Goal: Task Accomplishment & Management: Use online tool/utility

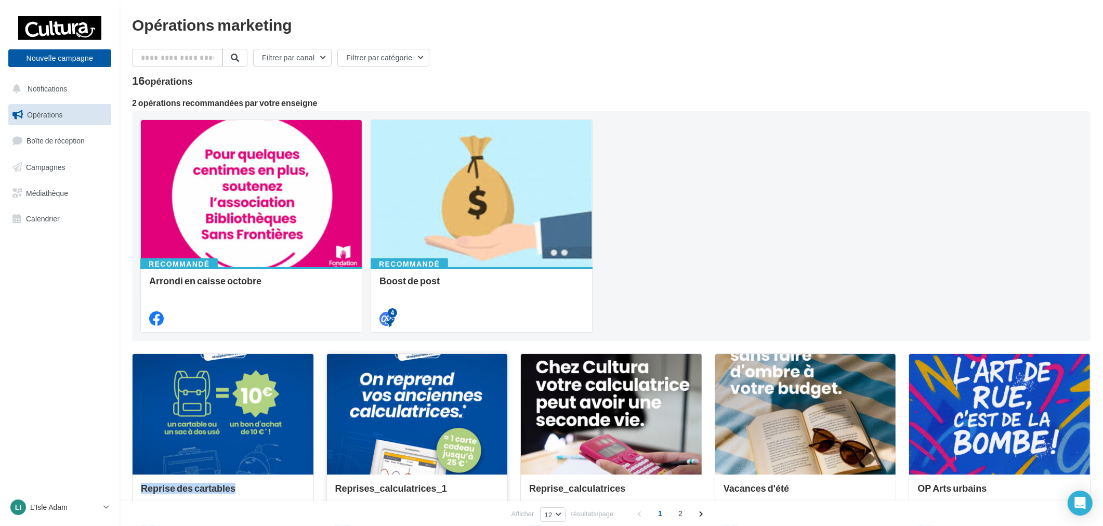
drag, startPoint x: 293, startPoint y: 363, endPoint x: 336, endPoint y: 361, distance: 42.7
click at [44, 156] on link "Campagnes" at bounding box center [59, 167] width 107 height 22
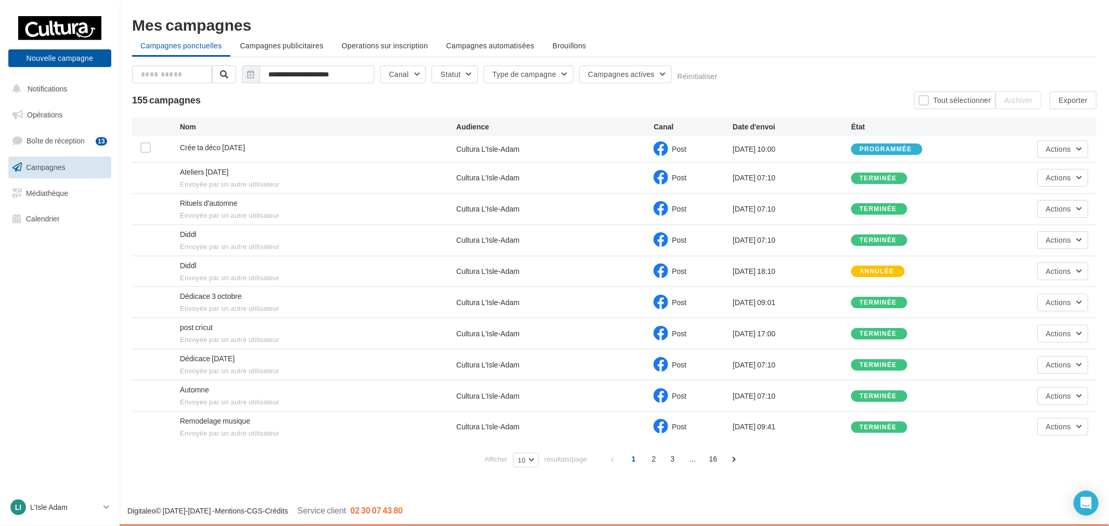
drag, startPoint x: 221, startPoint y: 165, endPoint x: 246, endPoint y: 165, distance: 25.5
click at [246, 165] on div "Ateliers Halloween Envoyée par un autre utilisateur Cultura L'Isle-Adam Post 06…" at bounding box center [614, 178] width 964 height 31
click at [60, 312] on nav "Nouvelle campagne Nouvelle campagne Notifications Opérations Boîte de réception…" at bounding box center [60, 263] width 120 height 526
click at [85, 61] on button "Nouvelle campagne" at bounding box center [59, 58] width 103 height 18
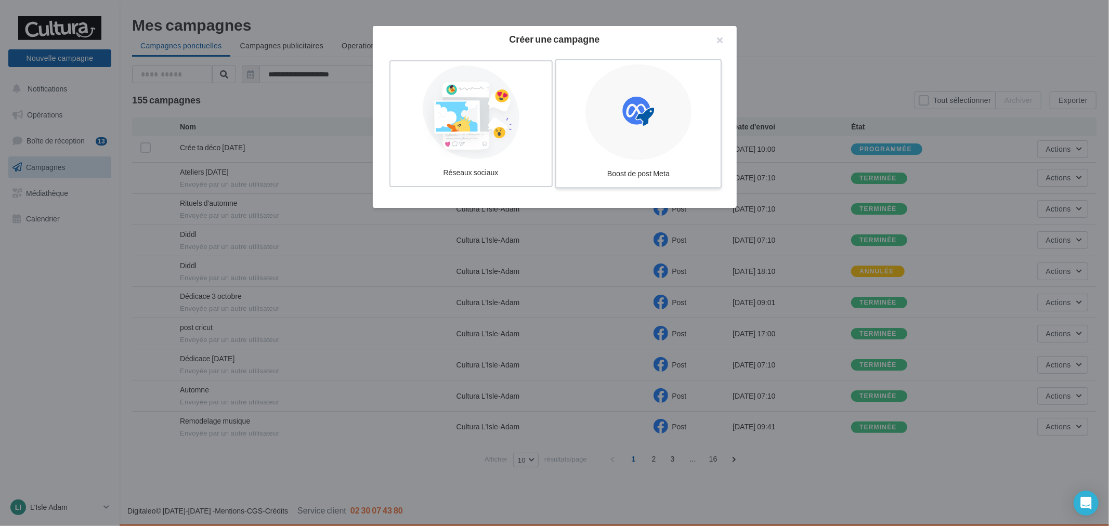
click at [624, 123] on icon at bounding box center [638, 112] width 32 height 32
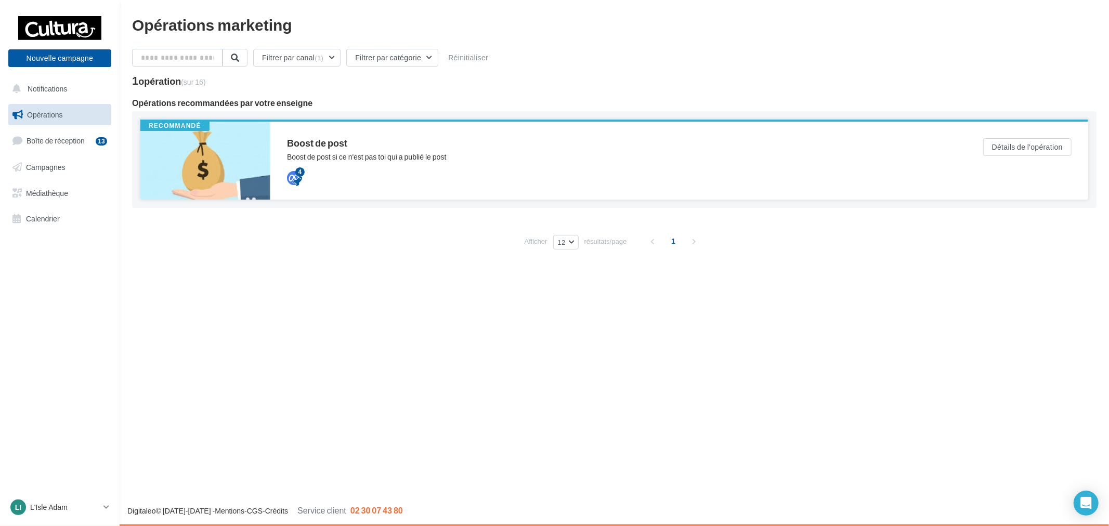
click at [681, 172] on div "4" at bounding box center [614, 177] width 655 height 12
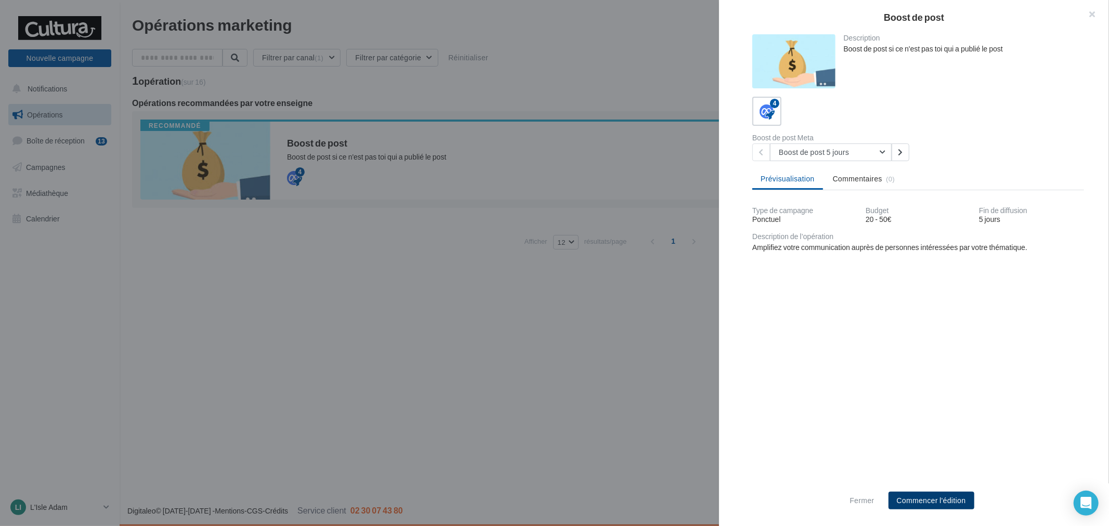
click at [922, 497] on button "Commencer l'édition" at bounding box center [931, 501] width 86 height 18
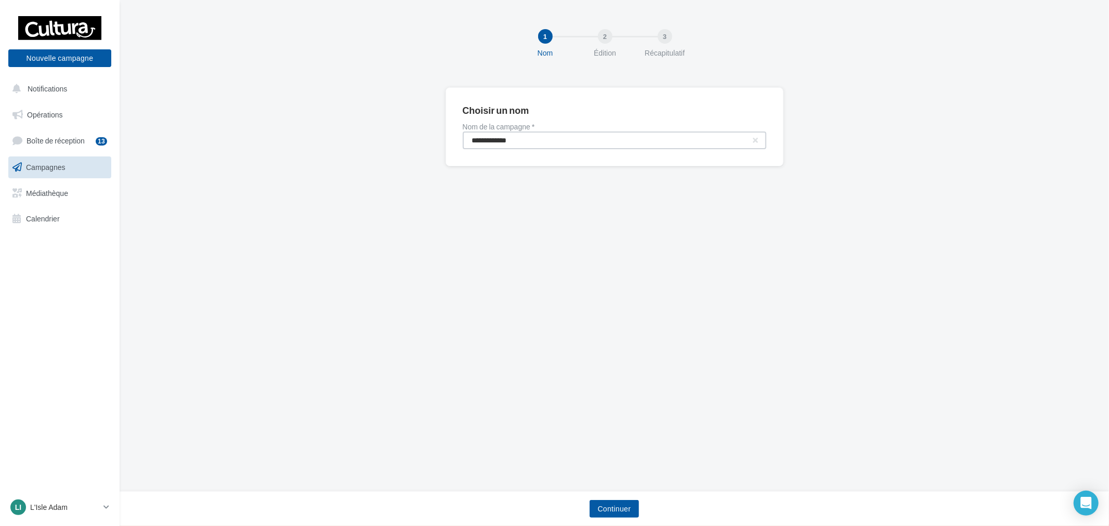
drag, startPoint x: 568, startPoint y: 144, endPoint x: 461, endPoint y: 134, distance: 108.1
click at [461, 134] on div "**********" at bounding box center [615, 126] width 338 height 79
click at [548, 132] on input "**********" at bounding box center [615, 141] width 304 height 18
type input "**********"
drag, startPoint x: 623, startPoint y: 517, endPoint x: 638, endPoint y: 501, distance: 22.1
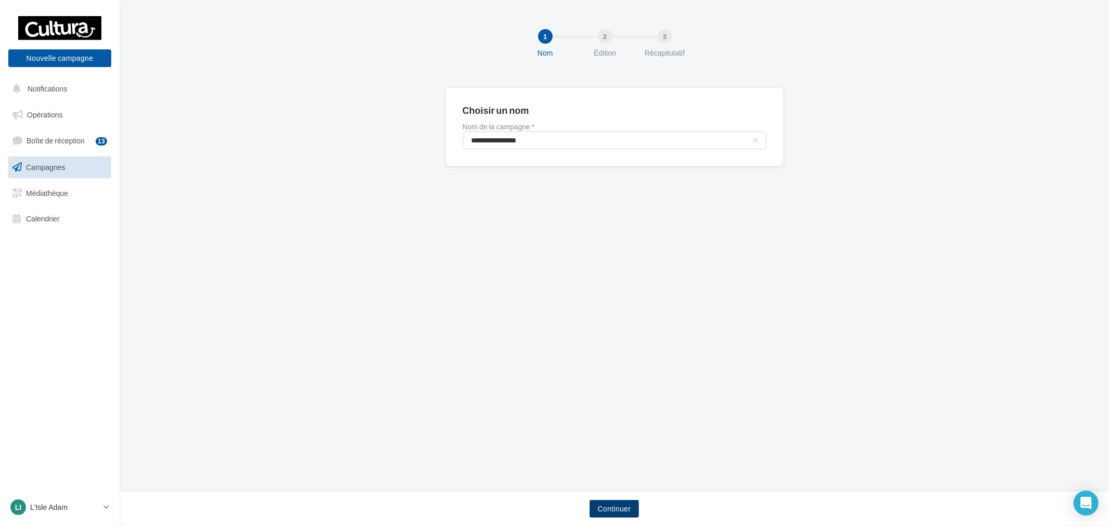
click at [624, 518] on div "Continuer" at bounding box center [614, 511] width 973 height 22
click at [623, 501] on button "Continuer" at bounding box center [615, 509] width 50 height 18
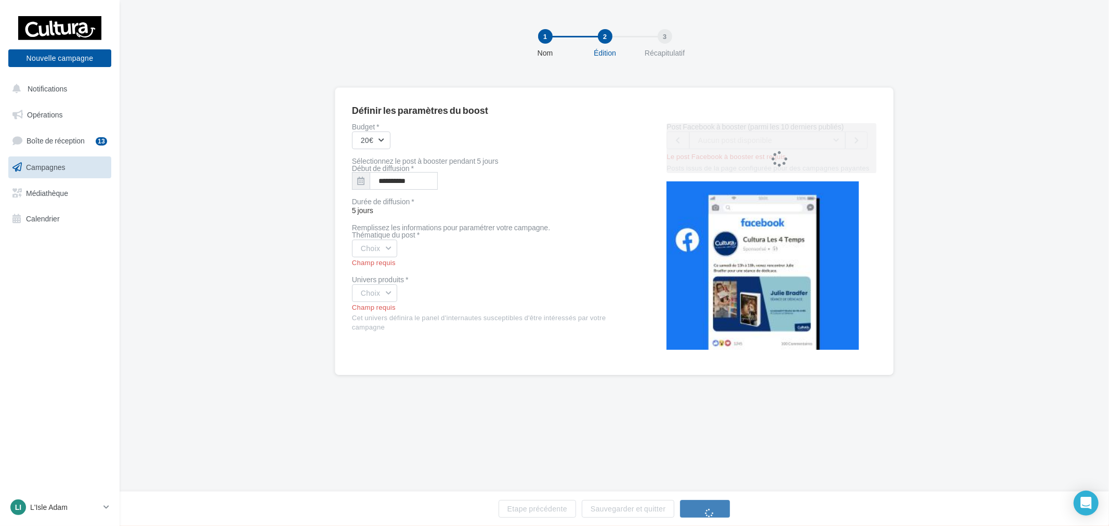
click at [350, 252] on div "**********" at bounding box center [614, 231] width 559 height 288
click at [388, 250] on button "Choix" at bounding box center [375, 249] width 46 height 18
click at [424, 320] on div "coup de cœur produits" at bounding box center [416, 325] width 129 height 27
click at [366, 288] on button "Choix" at bounding box center [375, 293] width 46 height 18
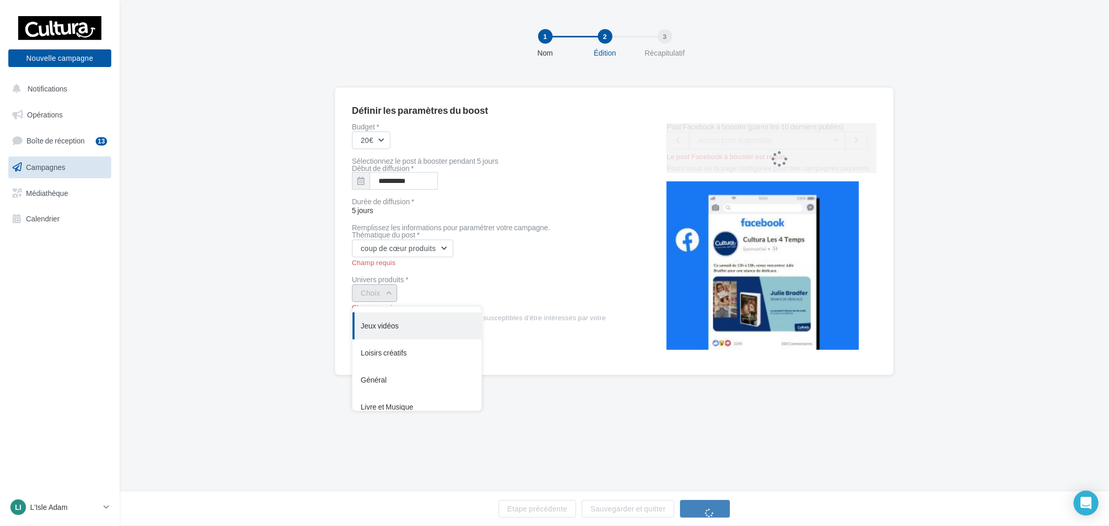
scroll to position [85, 0]
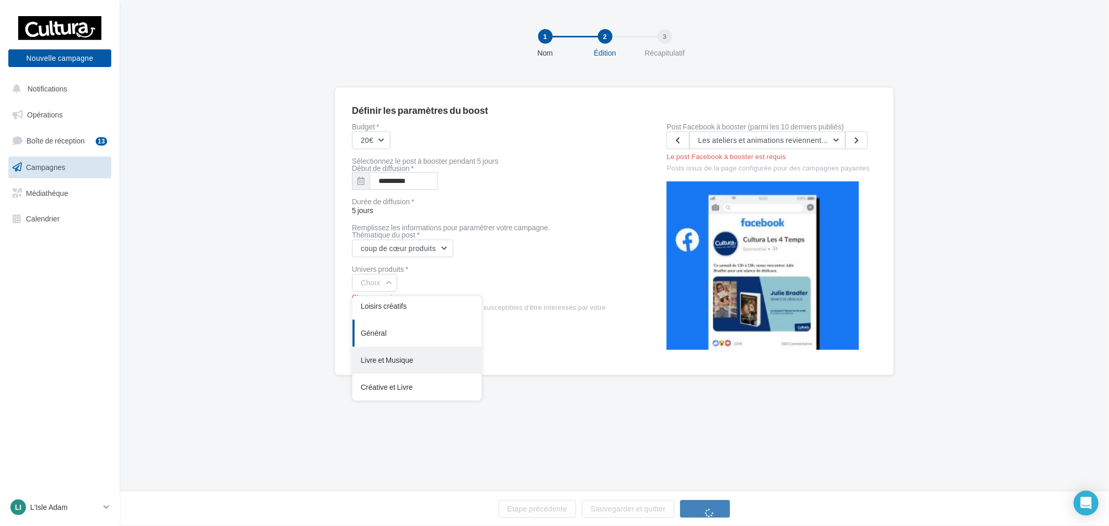
click at [424, 366] on div "Livre et Musique" at bounding box center [416, 360] width 129 height 27
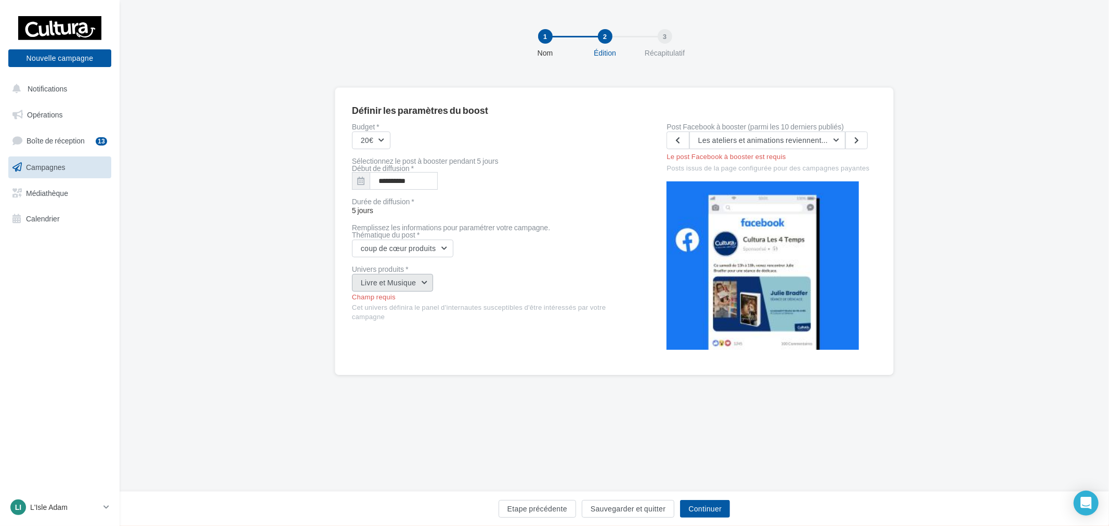
click at [403, 282] on button "Livre et Musique" at bounding box center [393, 283] width 82 height 18
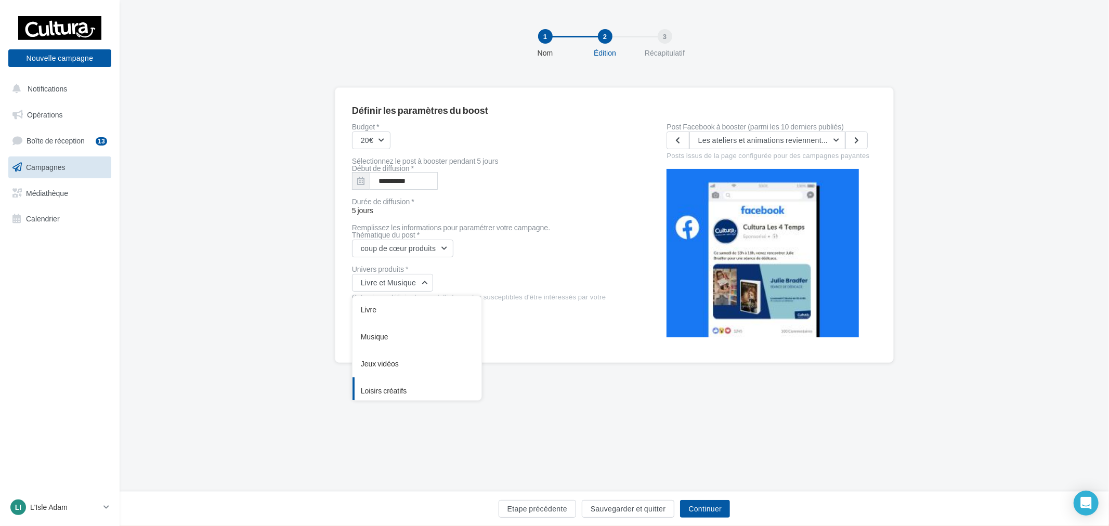
click at [398, 382] on div "Loisirs créatifs" at bounding box center [416, 390] width 129 height 27
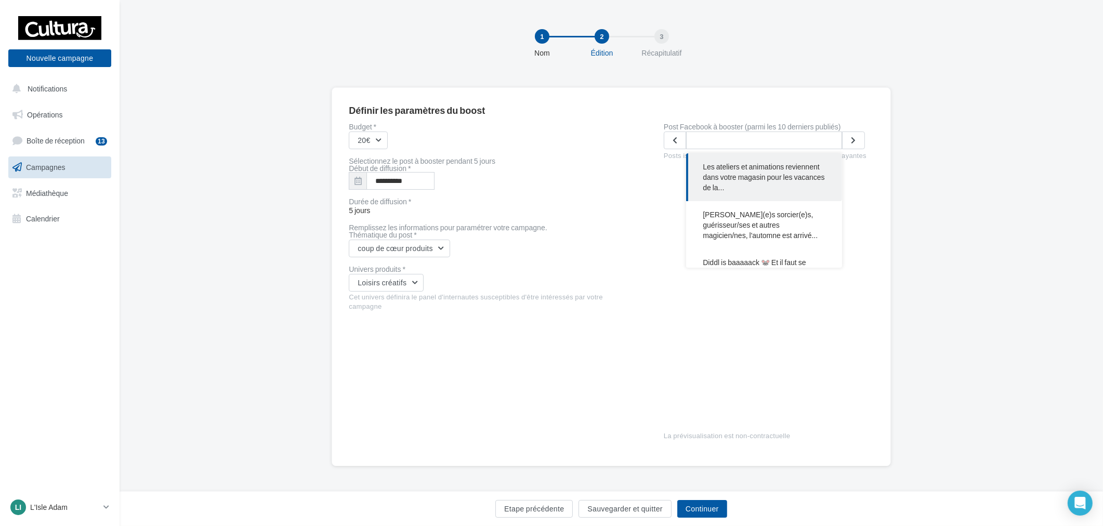
click at [803, 137] on input "text" at bounding box center [764, 141] width 156 height 18
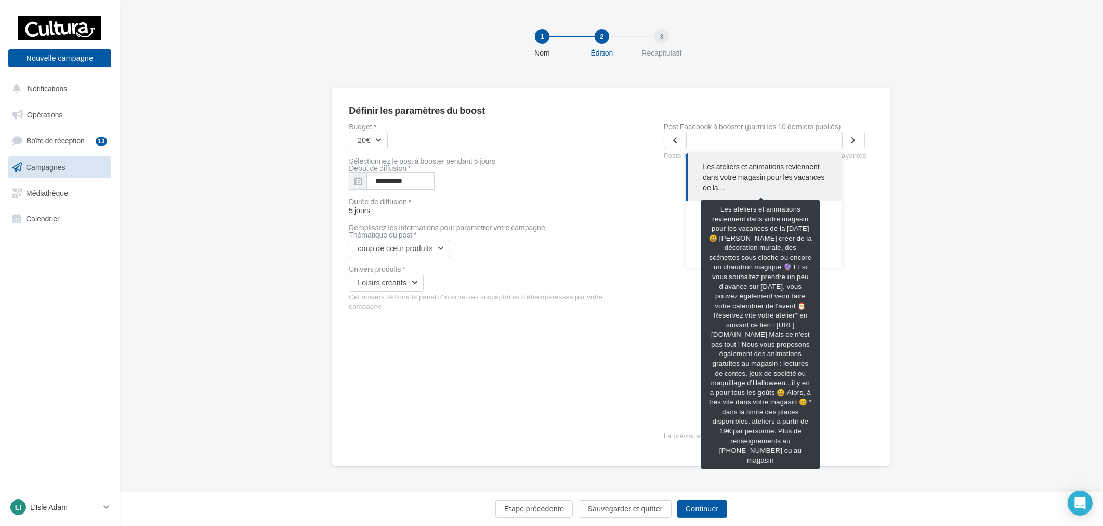
click at [792, 178] on span "Les ateliers et animations reviennent dans votre magasin pour les vacances de l…" at bounding box center [764, 177] width 123 height 31
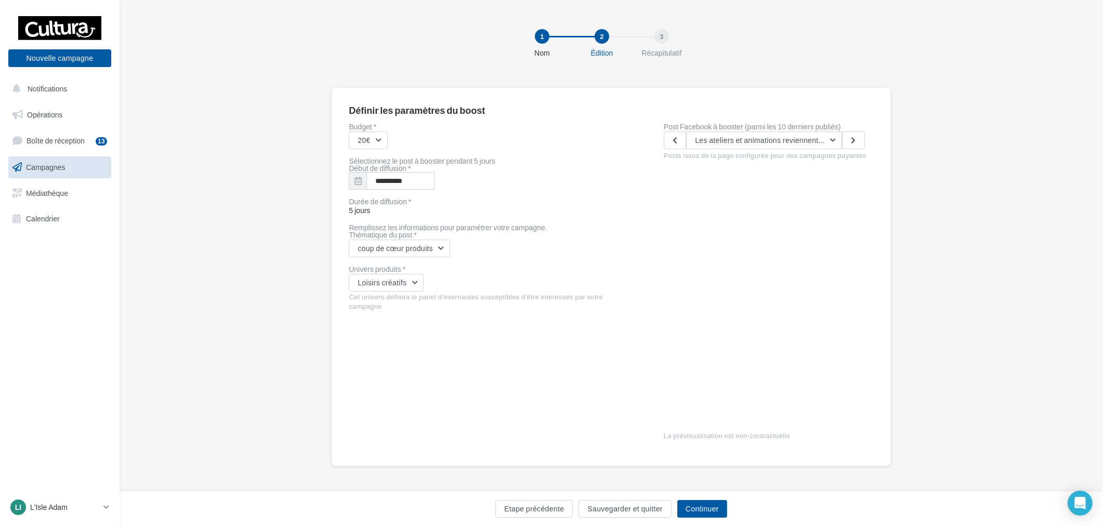
click at [517, 390] on div "**********" at bounding box center [490, 286] width 282 height 326
click at [711, 512] on button "Continuer" at bounding box center [702, 509] width 50 height 18
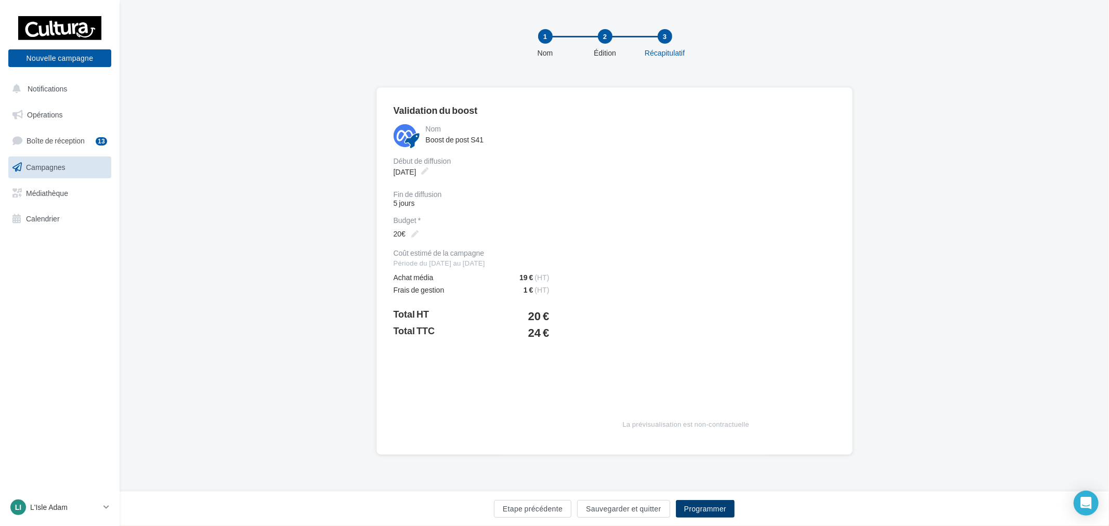
click at [711, 503] on button "Programmer" at bounding box center [705, 509] width 59 height 18
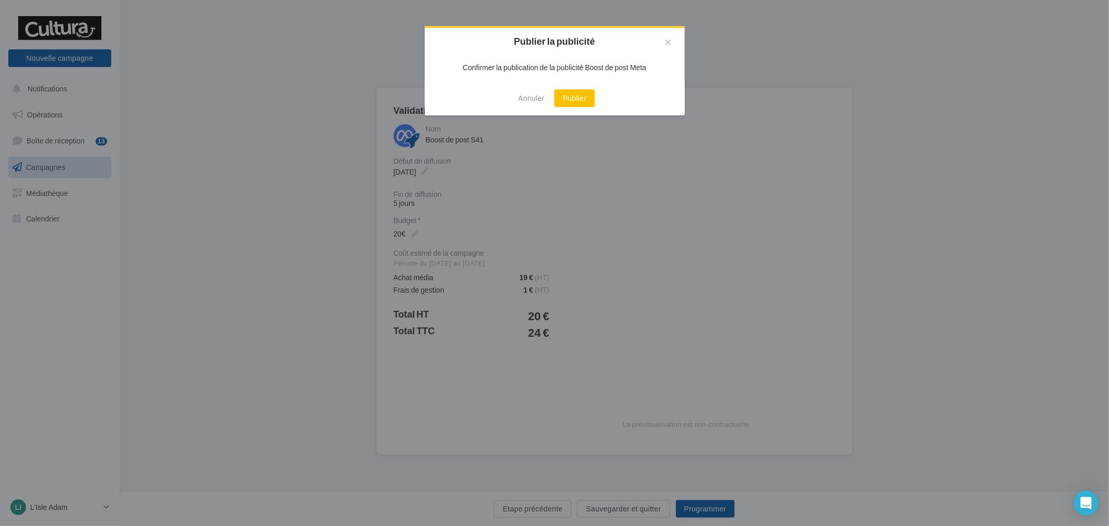
click at [598, 100] on div "Annuler Publier" at bounding box center [555, 98] width 260 height 34
click at [592, 99] on button "Publier" at bounding box center [574, 98] width 41 height 18
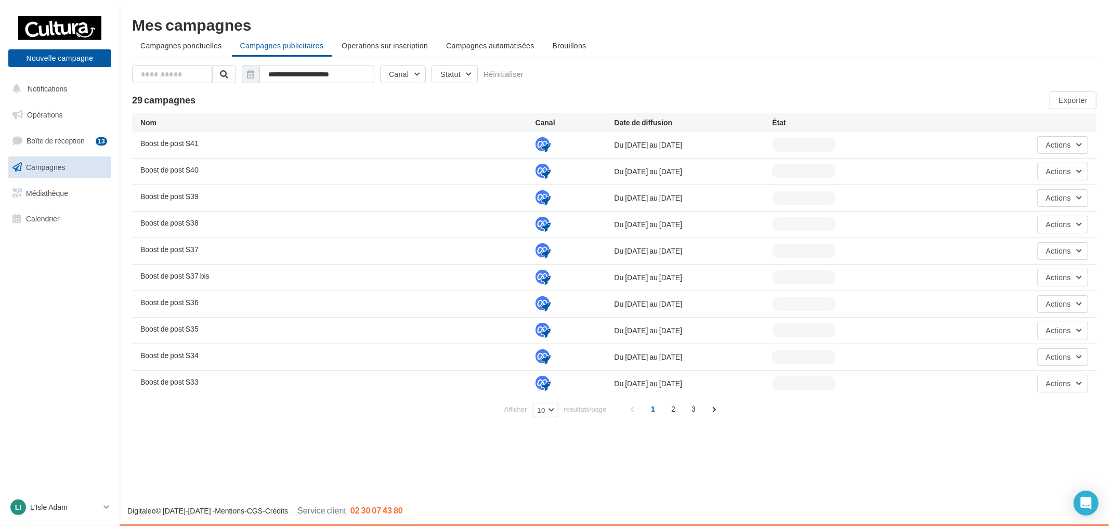
click at [79, 507] on p "L'Isle Adam" at bounding box center [64, 507] width 69 height 10
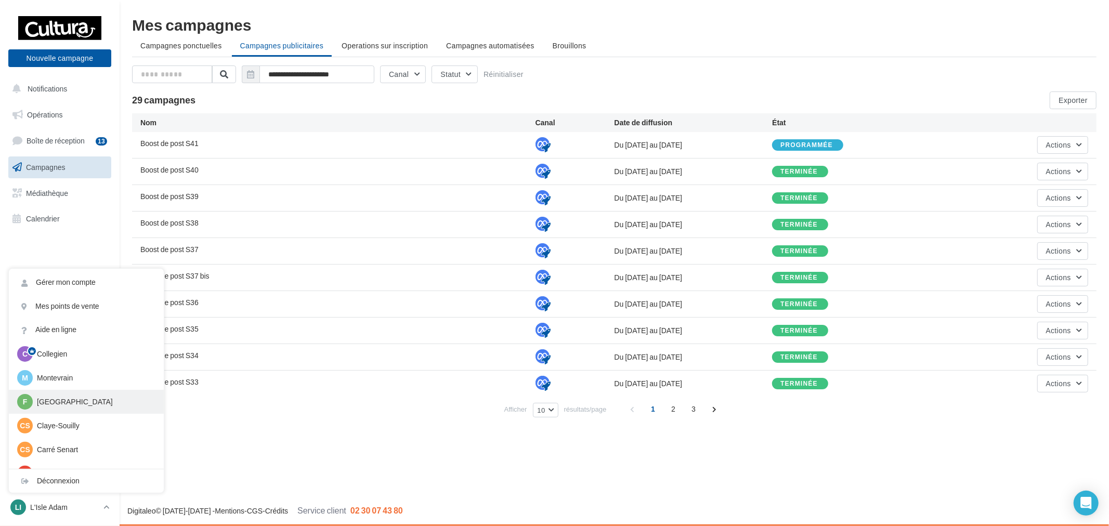
scroll to position [58, 0]
click at [74, 392] on div "CS Claye-Souilly [EMAIL_ADDRESS][DOMAIN_NAME]" at bounding box center [86, 399] width 138 height 16
click at [107, 398] on p "Claye-Souilly" at bounding box center [94, 399] width 114 height 10
